Goal: Information Seeking & Learning: Learn about a topic

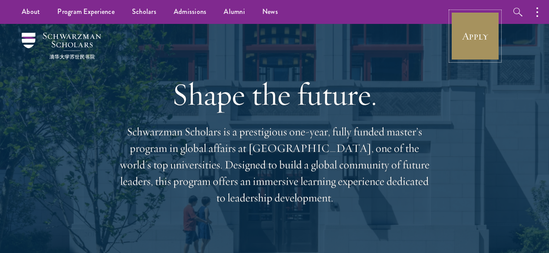
click at [470, 34] on link "Apply" at bounding box center [475, 36] width 49 height 49
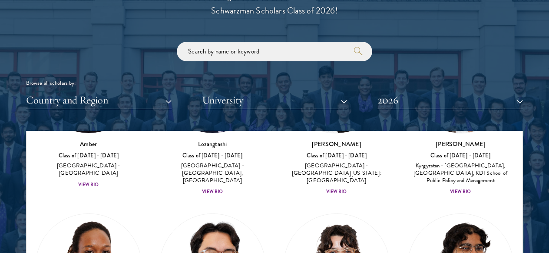
scroll to position [125, 0]
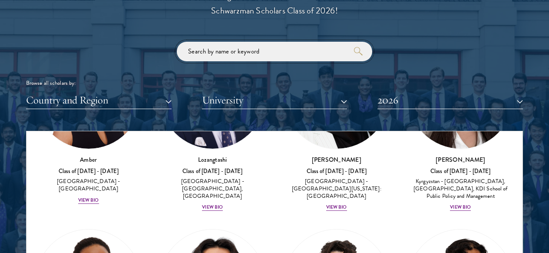
click at [234, 54] on input "search" at bounding box center [275, 52] width 196 height 20
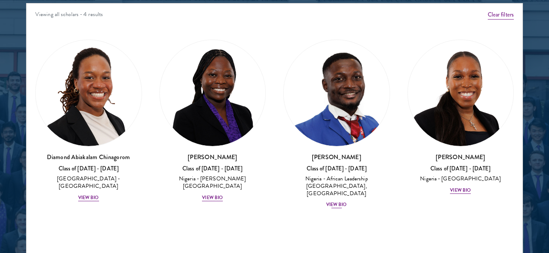
scroll to position [1161, 0]
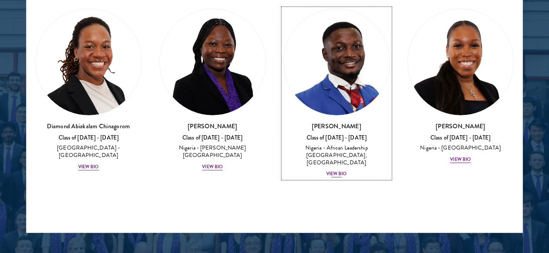
click at [341, 170] on div "View Bio" at bounding box center [336, 173] width 21 height 7
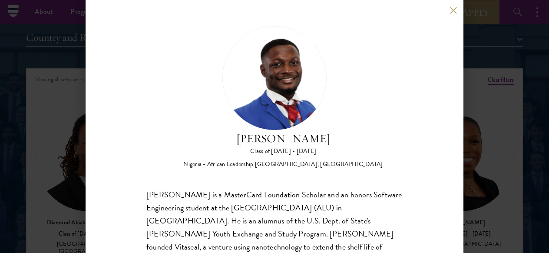
scroll to position [1062, 0]
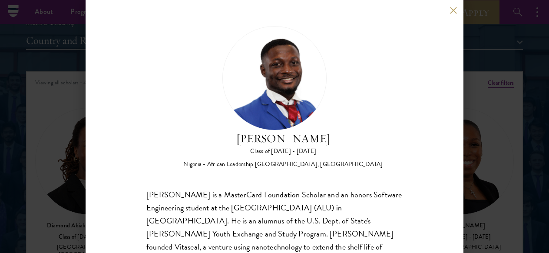
click at [454, 10] on button at bounding box center [453, 10] width 7 height 7
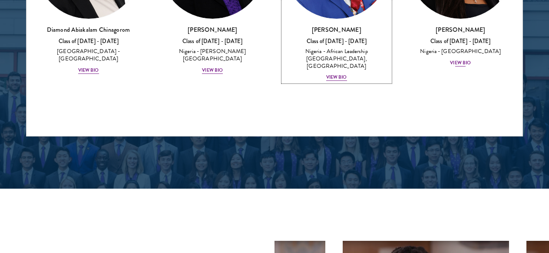
scroll to position [1258, 0]
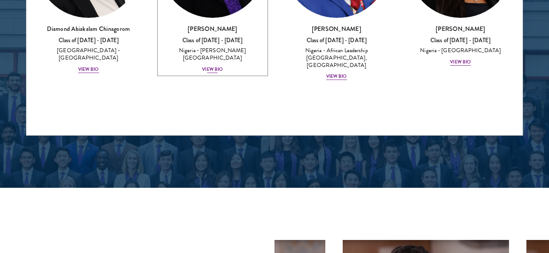
click at [216, 66] on div "View Bio" at bounding box center [212, 69] width 21 height 7
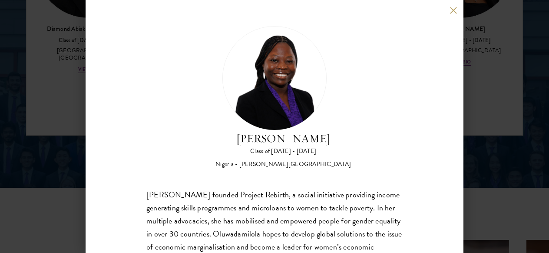
click at [457, 15] on div "[PERSON_NAME] Class of [DATE] - [DATE] [GEOGRAPHIC_DATA] - [PERSON_NAME][GEOGRA…" at bounding box center [275, 126] width 378 height 253
click at [453, 6] on div "[PERSON_NAME] Class of [DATE] - [DATE] [GEOGRAPHIC_DATA] - [PERSON_NAME][GEOGRA…" at bounding box center [275, 126] width 378 height 253
click at [455, 7] on button at bounding box center [453, 10] width 7 height 7
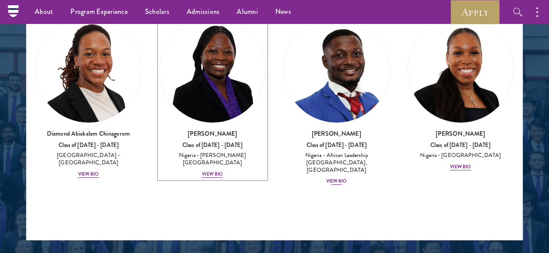
scroll to position [1150, 0]
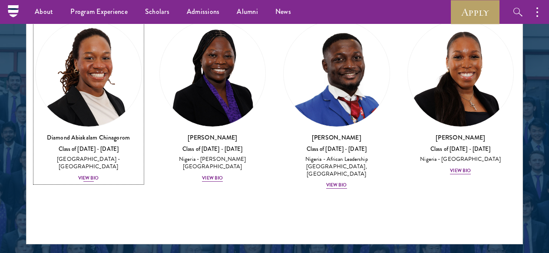
click at [91, 175] on div "View Bio" at bounding box center [88, 178] width 21 height 7
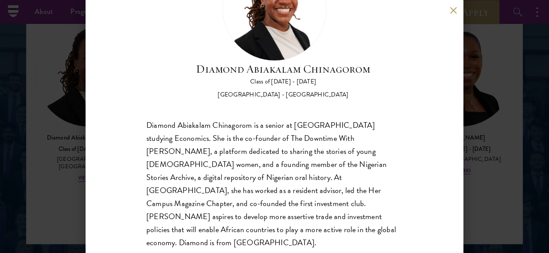
scroll to position [71, 0]
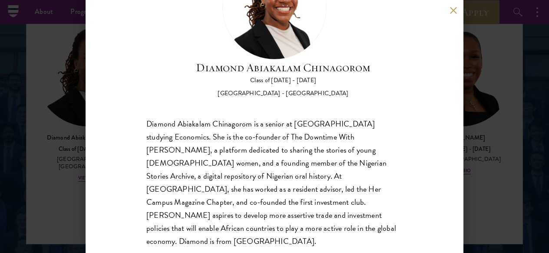
click at [453, 14] on div "Diamond Abiakalam [GEOGRAPHIC_DATA] Class of [DATE] - [DATE] [GEOGRAPHIC_DATA] …" at bounding box center [275, 126] width 378 height 253
click at [453, 10] on button at bounding box center [453, 10] width 7 height 7
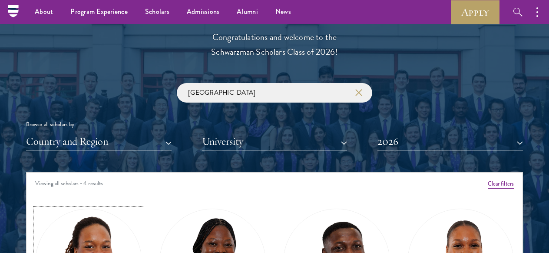
scroll to position [953, 0]
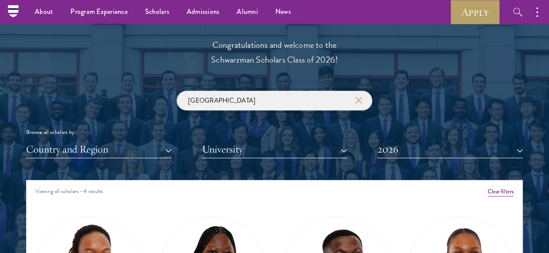
click at [254, 97] on input "[GEOGRAPHIC_DATA]" at bounding box center [275, 101] width 196 height 20
type input "N"
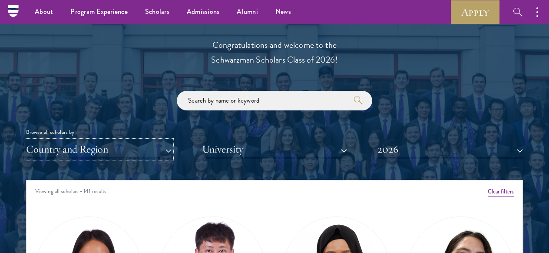
click at [137, 152] on button "Country and Region" at bounding box center [99, 149] width 146 height 18
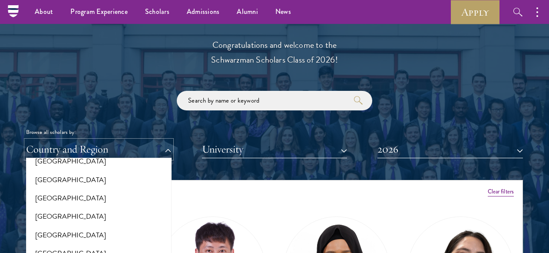
scroll to position [341, 0]
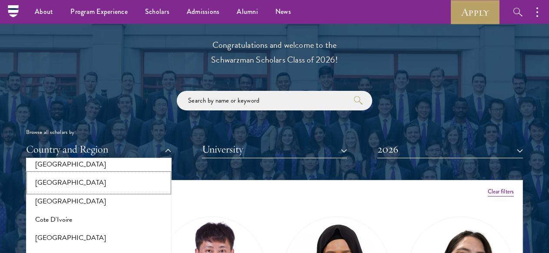
click at [121, 186] on button "[GEOGRAPHIC_DATA]" at bounding box center [99, 182] width 140 height 18
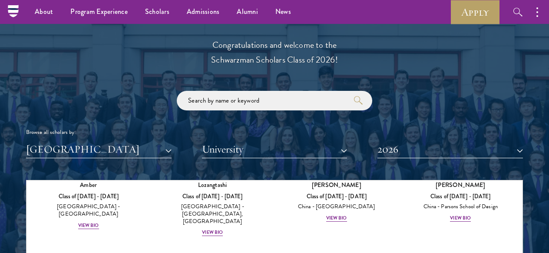
scroll to position [150, 0]
click at [215, 228] on div "View Bio" at bounding box center [212, 231] width 21 height 7
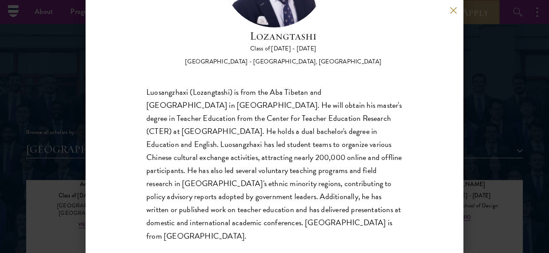
scroll to position [105, 0]
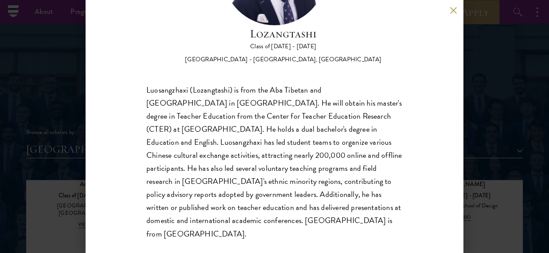
click at [323, 155] on div "Luosangzhaxi (Lozangtashi) is from the Aba Tibetan and [GEOGRAPHIC_DATA] in [GE…" at bounding box center [274, 161] width 256 height 157
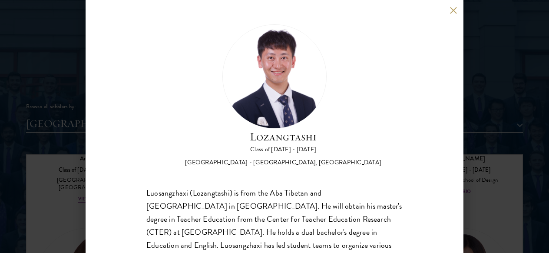
scroll to position [0, 0]
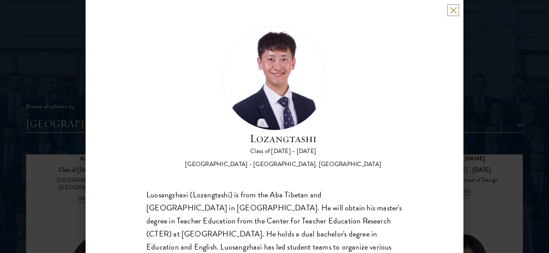
click at [452, 12] on button at bounding box center [453, 10] width 7 height 7
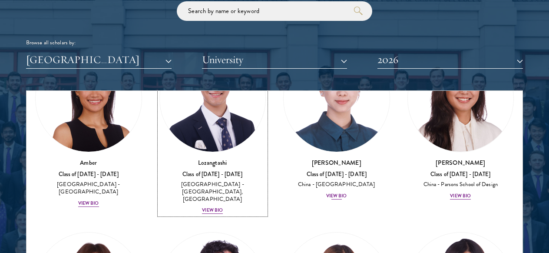
scroll to position [83, 0]
